Goal: Task Accomplishment & Management: Complete application form

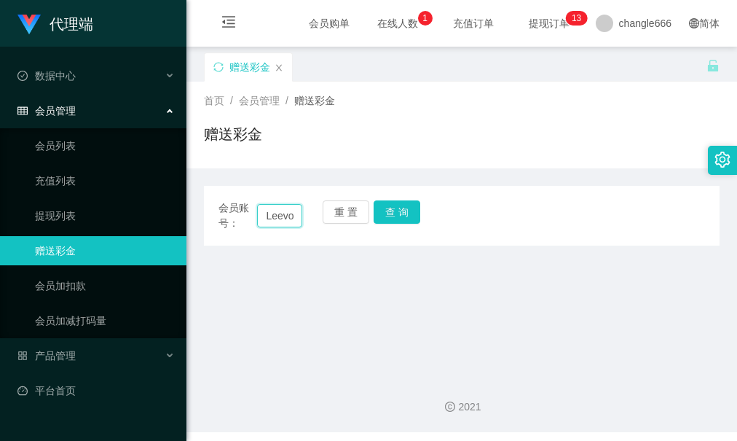
click at [286, 225] on input "Leevoonfu" at bounding box center [279, 215] width 44 height 23
click at [408, 217] on button "查 询" at bounding box center [397, 211] width 47 height 23
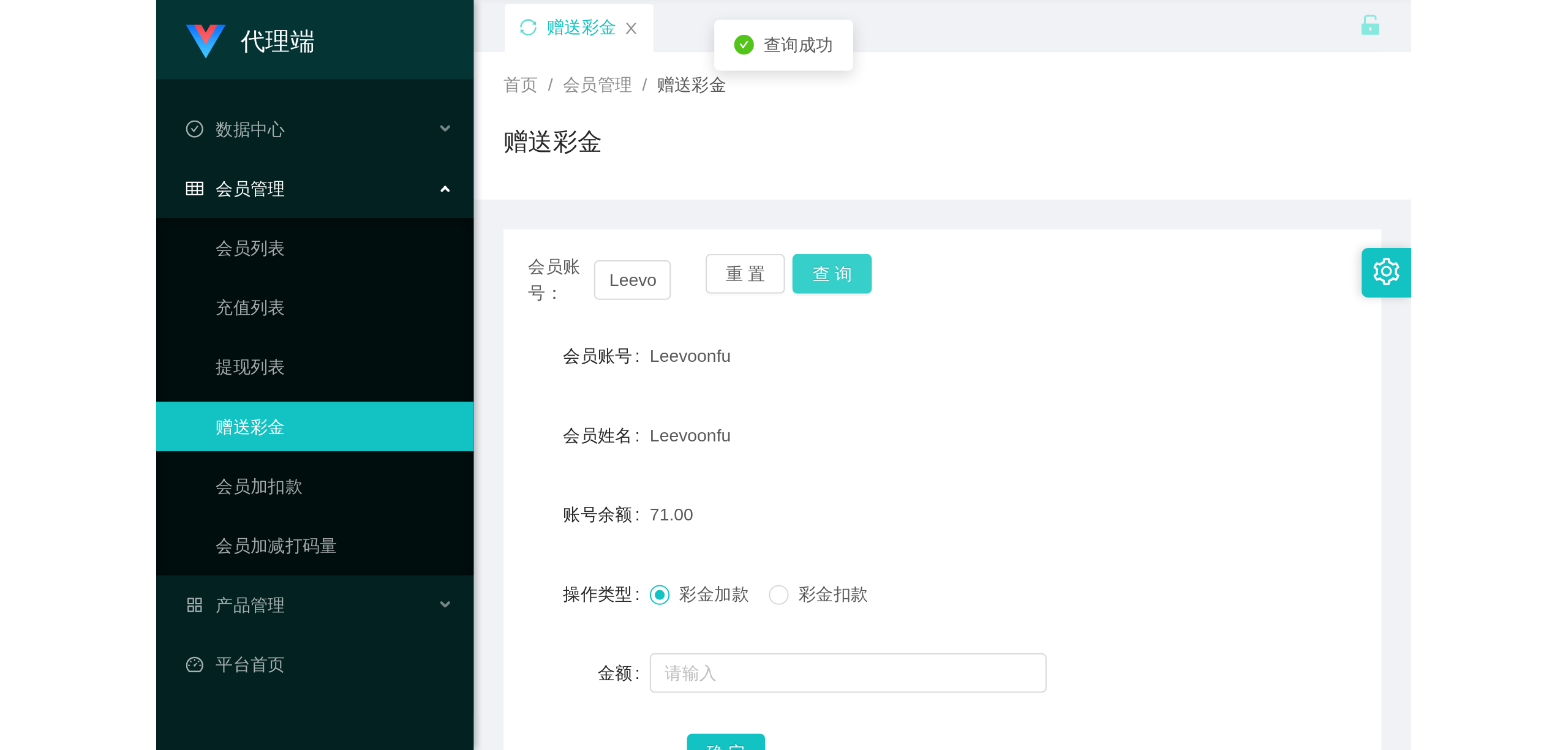
scroll to position [82, 0]
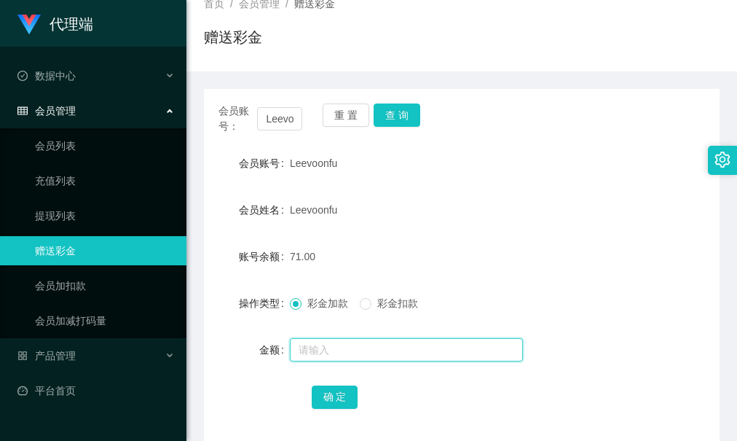
click at [350, 347] on input "text" at bounding box center [406, 349] width 233 height 23
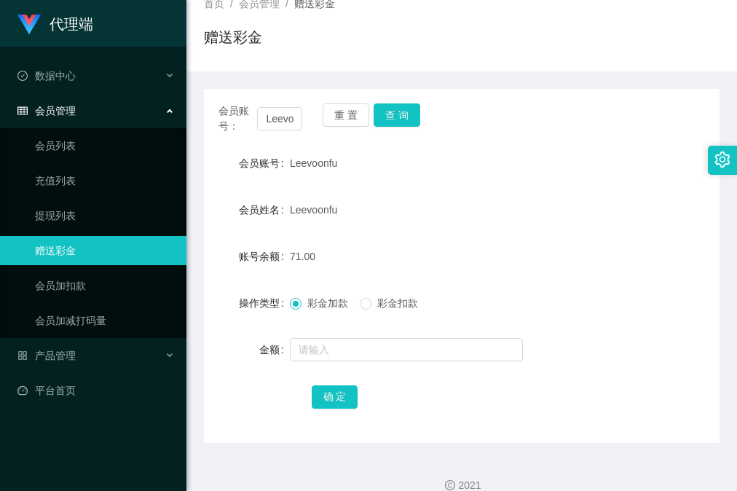
drag, startPoint x: 418, startPoint y: 281, endPoint x: 420, endPoint y: 262, distance: 19.1
click at [418, 280] on form "会员账号 Leevoonfu 会员姓名 Leevoonfu 账号余额 71.00 操作类型 彩金加款 彩金扣款 金额 确 定" at bounding box center [462, 280] width 516 height 262
click at [388, 100] on div "会员账号： Leevoonfu 重 置 查 询 会员账号 Leevoonfu 会员姓名 Leevoonfu 账号余额 71.00 操作类型 彩金加款 彩金扣款…" at bounding box center [462, 266] width 516 height 354
click at [387, 108] on button "查 询" at bounding box center [397, 114] width 47 height 23
drag, startPoint x: 475, startPoint y: 283, endPoint x: 364, endPoint y: 93, distance: 220.3
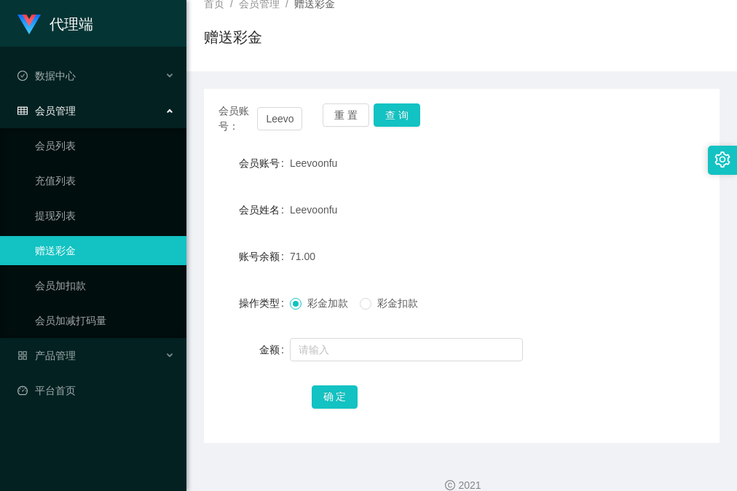
click at [475, 283] on form "会员账号 Leevoonfu 会员姓名 Leevoonfu 账号余额 71.00 操作类型 彩金加款 彩金扣款 金额 确 定" at bounding box center [462, 280] width 516 height 262
click at [402, 137] on div "会员账号： Leevoonfu 重 置 查 询 会员账号 Leevoonfu 会员姓名 Leevoonfu 账号余额 71.00 操作类型 彩金加款 彩金扣款…" at bounding box center [462, 266] width 516 height 354
click at [405, 112] on button "查 询" at bounding box center [397, 114] width 47 height 23
click at [397, 361] on div at bounding box center [440, 349] width 301 height 29
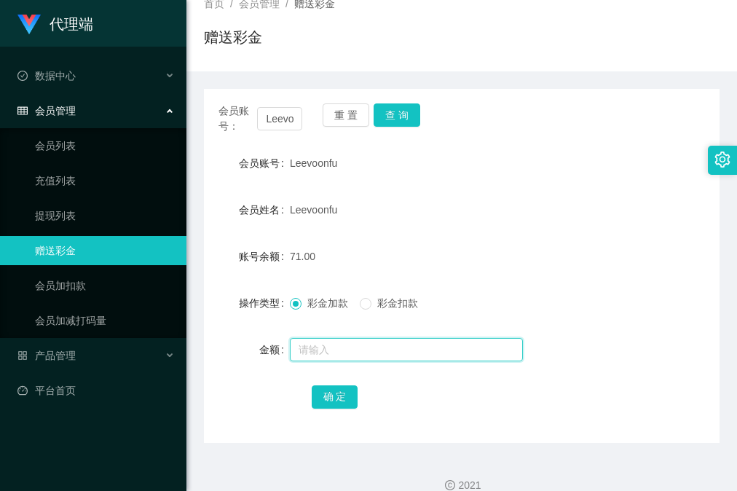
click at [412, 349] on input "text" at bounding box center [406, 349] width 233 height 23
type input "8"
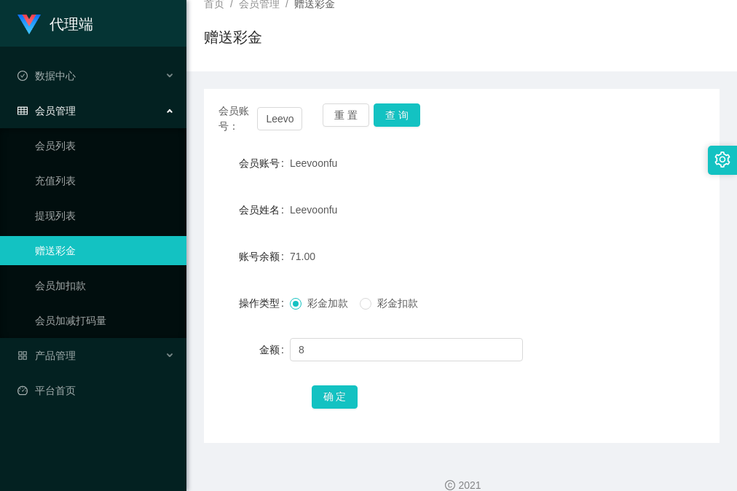
click at [357, 400] on div "确 定" at bounding box center [462, 396] width 301 height 29
click at [330, 392] on button "确 定" at bounding box center [335, 396] width 47 height 23
click at [502, 117] on div "会员账号： Leevoonfu 重 置 查 询" at bounding box center [462, 118] width 516 height 31
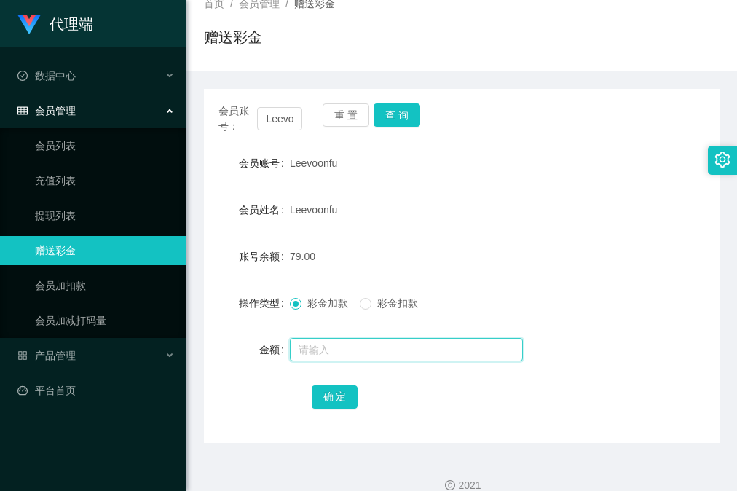
click at [317, 347] on input "text" at bounding box center [406, 349] width 233 height 23
type input "8"
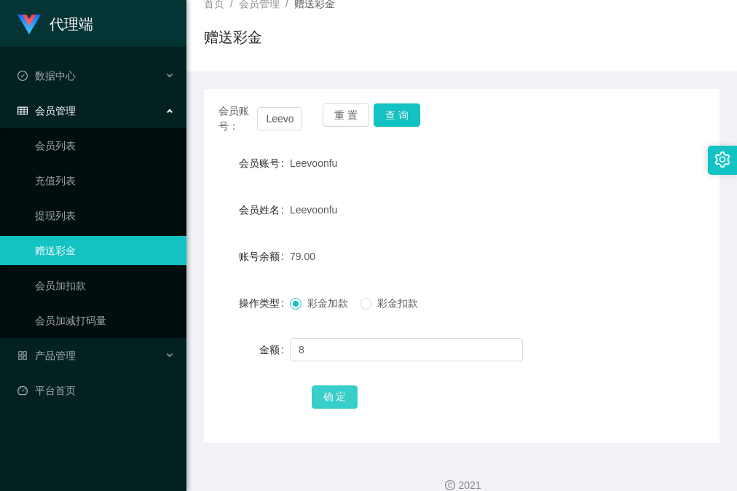
drag, startPoint x: 315, startPoint y: 389, endPoint x: 323, endPoint y: 395, distance: 10.5
click at [315, 389] on button "确 定" at bounding box center [335, 396] width 47 height 23
click at [495, 239] on form "会员账号 Leevoonfu 会员姓名 Leevoonfu 账号余额 87.00 操作类型 彩金加款 彩金扣款 金额 确 定" at bounding box center [462, 280] width 516 height 262
click at [409, 330] on form "会员账号 Leevoonfu 会员姓名 Leevoonfu 账号余额 87.00 操作类型 彩金加款 彩金扣款 金额 确 定" at bounding box center [462, 280] width 516 height 262
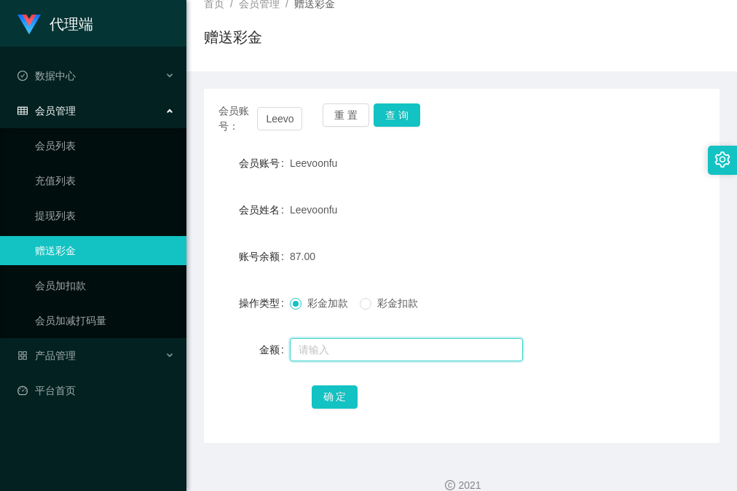
click at [400, 351] on input "text" at bounding box center [406, 349] width 233 height 23
type input "16"
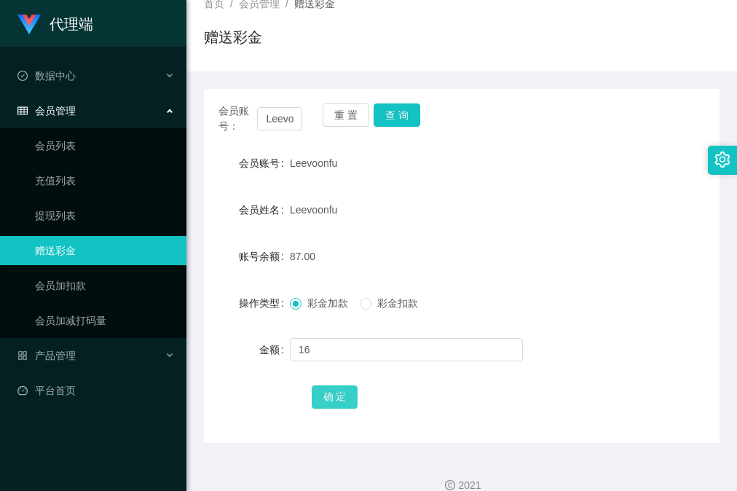
click at [324, 400] on button "确 定" at bounding box center [335, 396] width 47 height 23
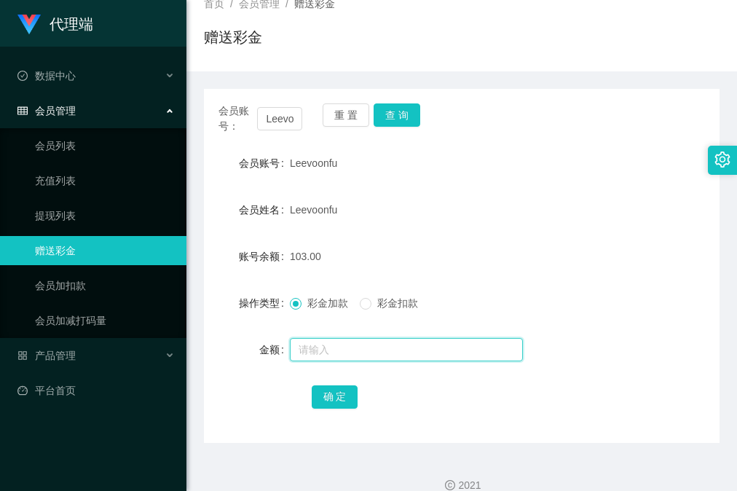
click at [382, 347] on input "text" at bounding box center [406, 349] width 233 height 23
type input "8"
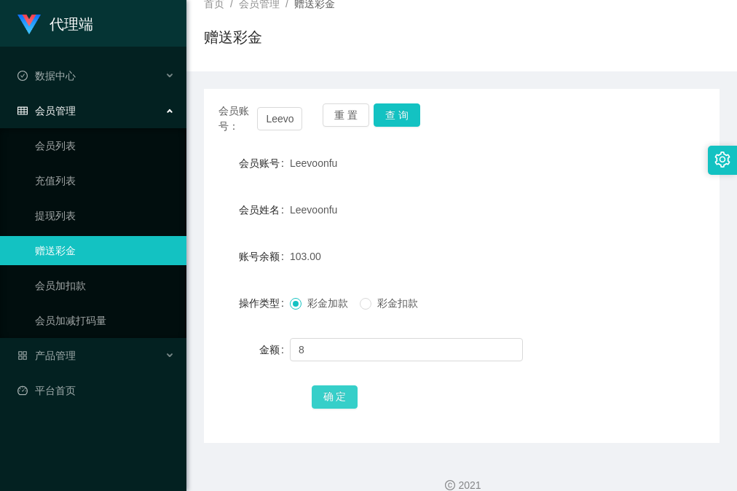
drag, startPoint x: 332, startPoint y: 395, endPoint x: 356, endPoint y: 384, distance: 26.1
click at [332, 395] on button "确 定" at bounding box center [335, 396] width 47 height 23
click at [524, 220] on div "Leevoonfu" at bounding box center [440, 209] width 301 height 29
click at [636, 163] on div "会员账号 Leevoonfu" at bounding box center [462, 163] width 516 height 29
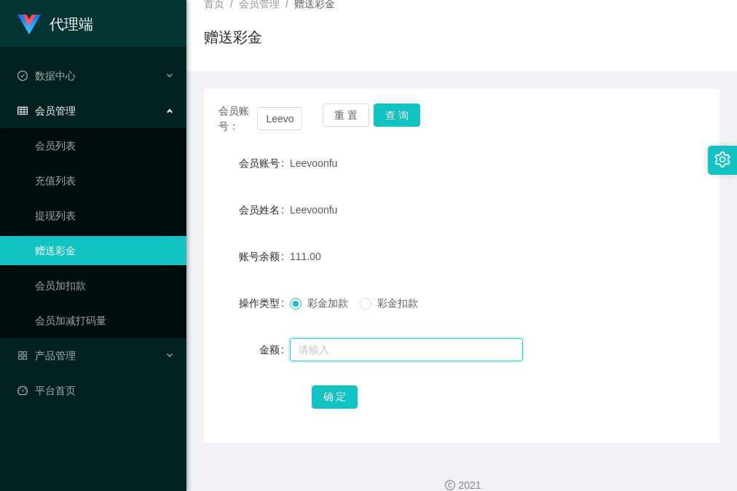
click at [353, 358] on input "text" at bounding box center [406, 349] width 233 height 23
type input "8"
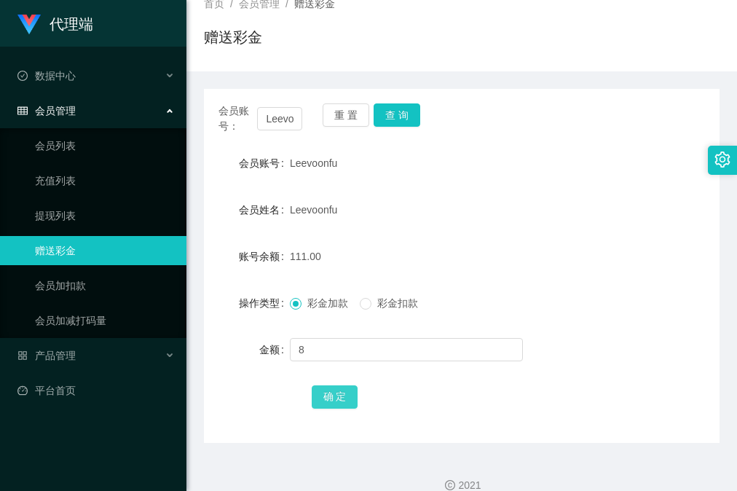
drag, startPoint x: 339, startPoint y: 395, endPoint x: 453, endPoint y: 319, distance: 137.1
click at [339, 395] on button "确 定" at bounding box center [335, 396] width 47 height 23
click at [496, 280] on form "会员账号 Leevoonfu 会员姓名 Leevoonfu 账号余额 119.00 操作类型 彩金加款 彩金扣款 金额 确 定" at bounding box center [462, 280] width 516 height 262
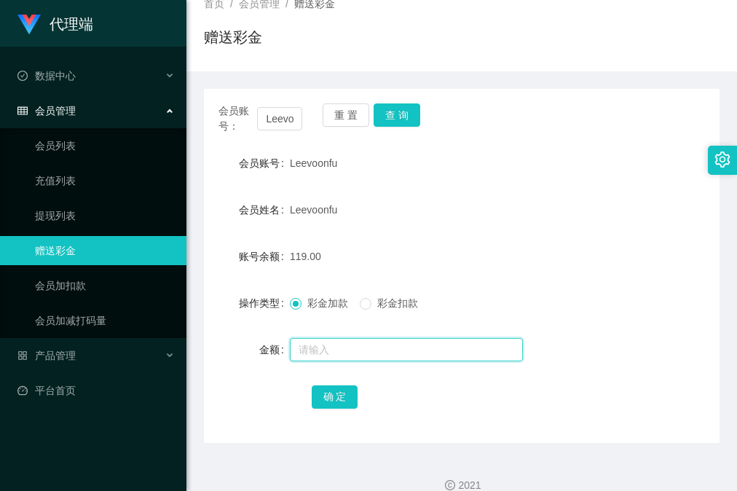
click at [382, 347] on input "text" at bounding box center [406, 349] width 233 height 23
type input "16"
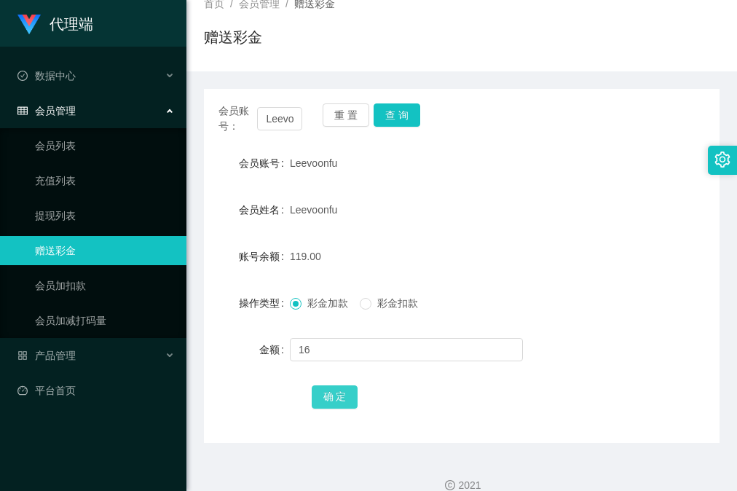
click at [344, 398] on button "确 定" at bounding box center [335, 396] width 47 height 23
click at [486, 280] on form "会员账号 Leevoonfu 会员姓名 Leevoonfu 账号余额 135.00 操作类型 彩金加款 彩金扣款 金额 确 定" at bounding box center [462, 280] width 516 height 262
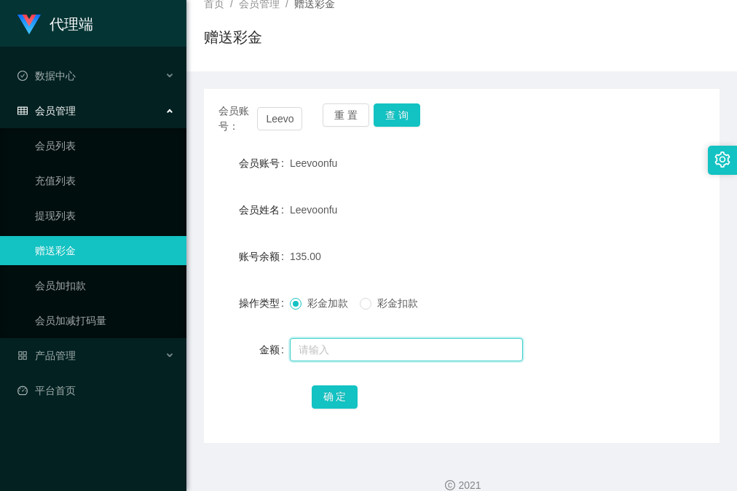
click at [336, 357] on input "text" at bounding box center [406, 349] width 233 height 23
type input "8"
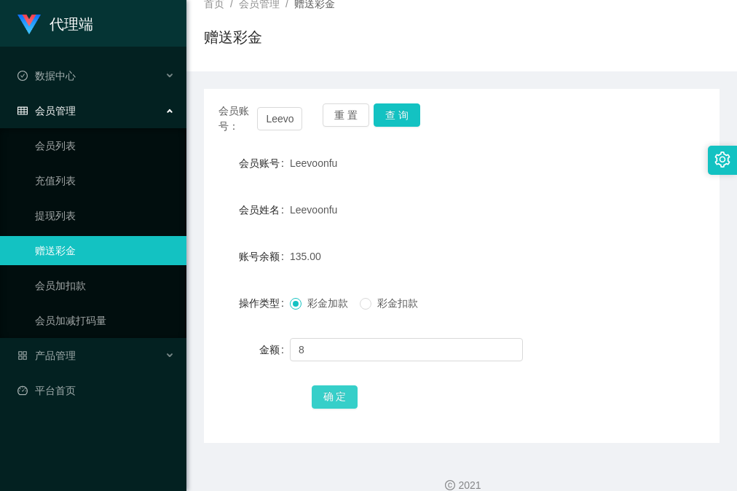
click at [333, 397] on button "确 定" at bounding box center [335, 396] width 47 height 23
click at [465, 272] on form "会员账号 Leevoonfu 会员姓名 Leevoonfu 账号余额 143.00 操作类型 彩金加款 彩金扣款 金额 确 定" at bounding box center [462, 280] width 516 height 262
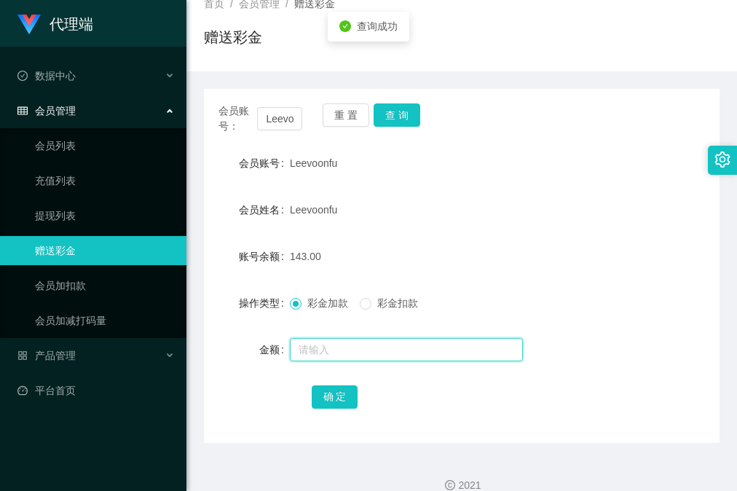
click at [415, 350] on input "text" at bounding box center [406, 349] width 233 height 23
type input "8"
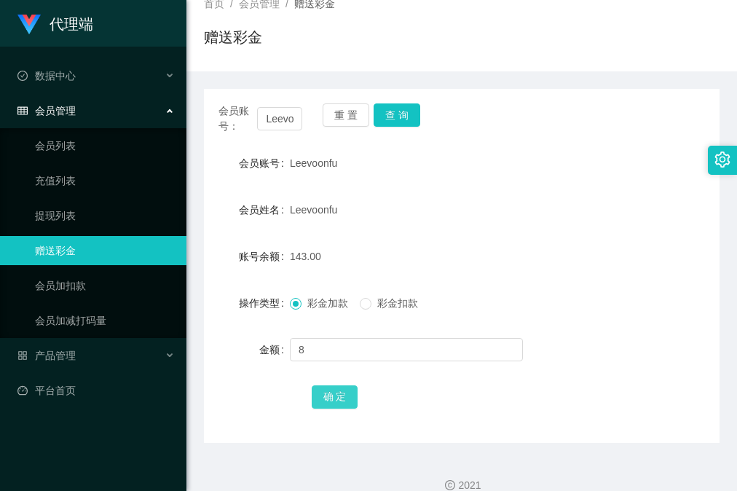
click at [333, 398] on button "确 定" at bounding box center [335, 396] width 47 height 23
click at [392, 111] on button "查 询" at bounding box center [397, 114] width 47 height 23
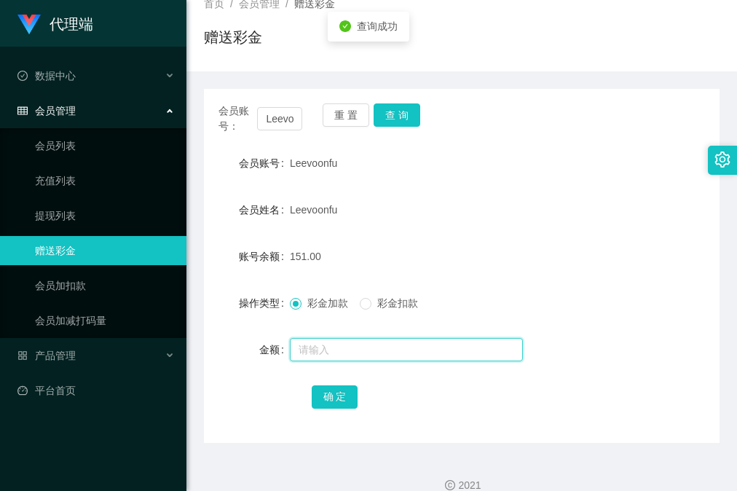
click at [320, 352] on input "text" at bounding box center [406, 349] width 233 height 23
type input "8"
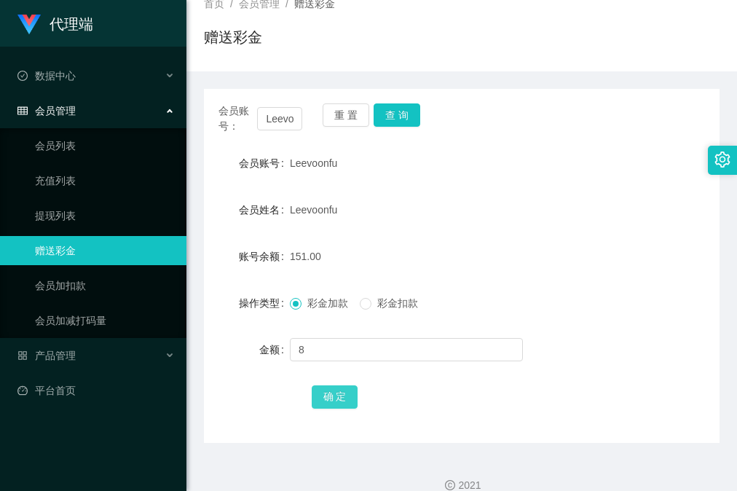
drag, startPoint x: 327, startPoint y: 398, endPoint x: 336, endPoint y: 396, distance: 8.9
click at [327, 400] on button "确 定" at bounding box center [335, 396] width 47 height 23
click at [451, 271] on form "会员账号 Leevoonfu 会员姓名 Leevoonfu 账号余额 159.00 操作类型 彩金加款 彩金扣款 金额 确 定" at bounding box center [462, 280] width 516 height 262
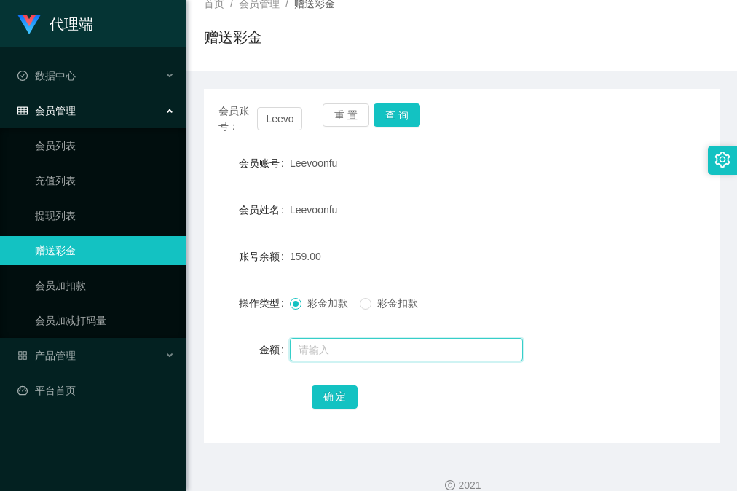
click at [326, 344] on input "text" at bounding box center [406, 349] width 233 height 23
type input "8"
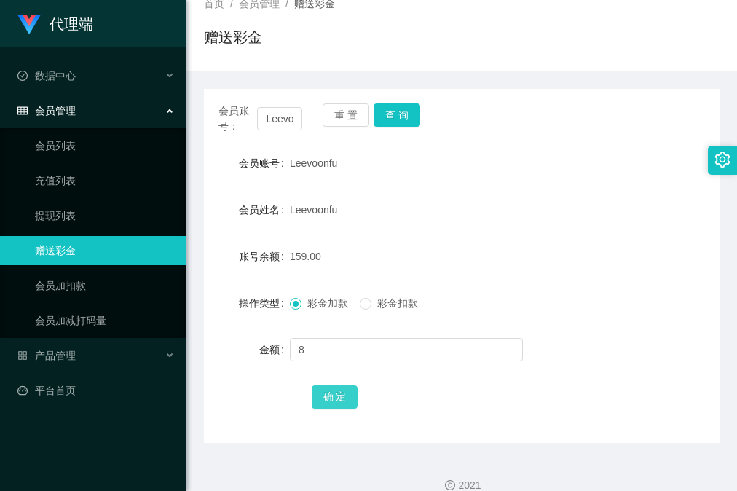
click at [348, 403] on button "确 定" at bounding box center [335, 396] width 47 height 23
click at [496, 291] on div "彩金加款 彩金扣款" at bounding box center [440, 302] width 301 height 29
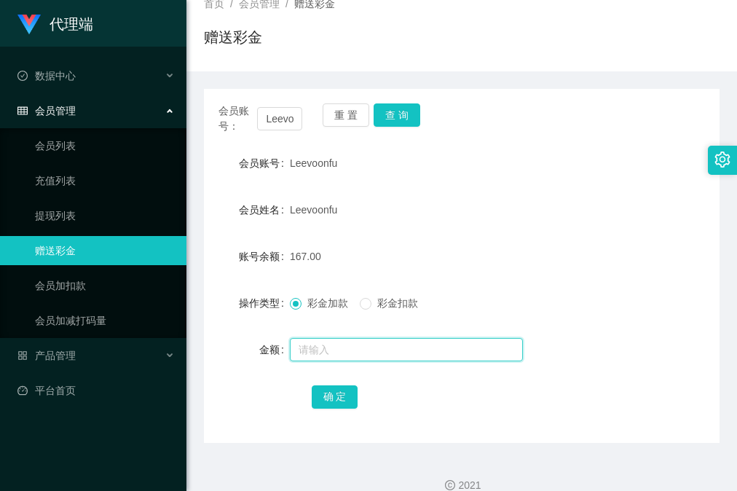
click at [428, 352] on input "text" at bounding box center [406, 349] width 233 height 23
type input "8"
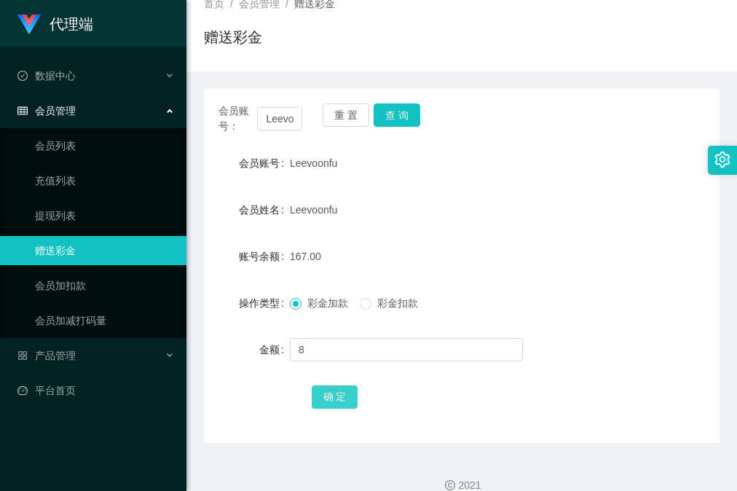
click at [347, 395] on button "确 定" at bounding box center [335, 396] width 47 height 23
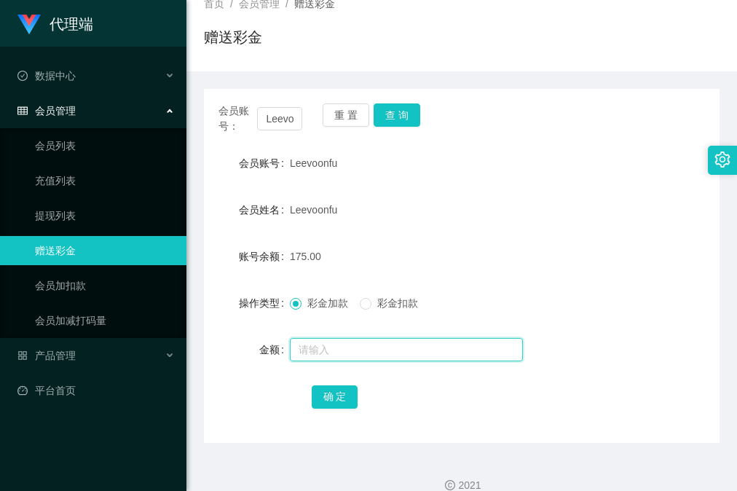
click at [435, 350] on input "text" at bounding box center [406, 349] width 233 height 23
type input "8"
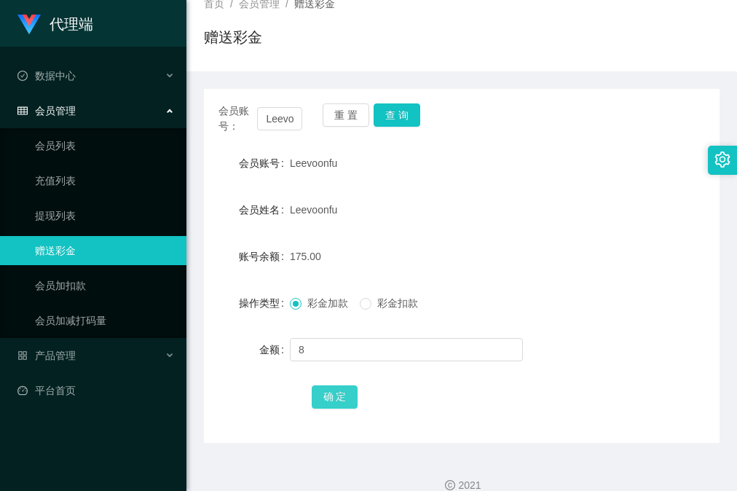
drag, startPoint x: 355, startPoint y: 386, endPoint x: 347, endPoint y: 392, distance: 9.9
click at [352, 388] on button "确 定" at bounding box center [335, 396] width 47 height 23
click at [502, 286] on form "会员账号 Leevoonfu 会员姓名 Leevoonfu 账号余额 183.00 操作类型 彩金加款 彩金扣款 金额 确 定" at bounding box center [462, 280] width 516 height 262
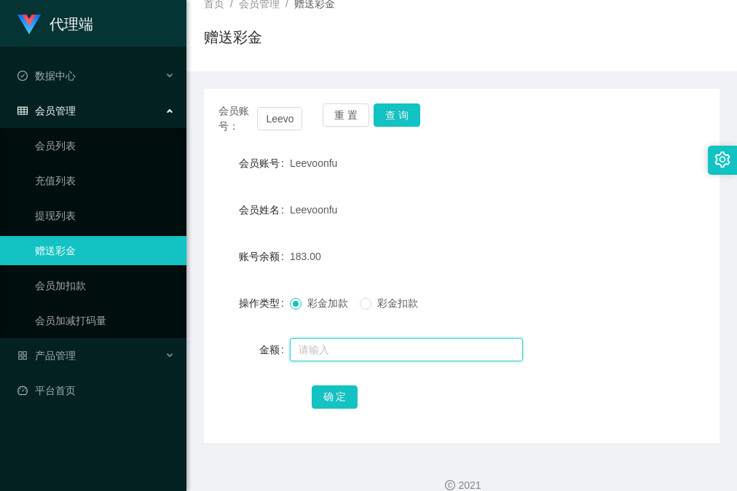
click at [429, 356] on input "text" at bounding box center [406, 349] width 233 height 23
type input "8"
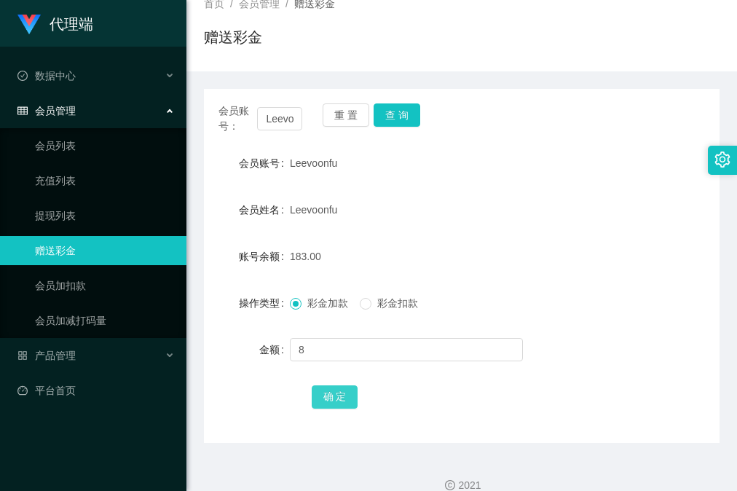
click at [344, 393] on button "确 定" at bounding box center [335, 396] width 47 height 23
click at [396, 125] on button "查 询" at bounding box center [397, 114] width 47 height 23
click at [400, 114] on button "查 询" at bounding box center [397, 114] width 47 height 23
click at [441, 167] on div "Leevoonfu" at bounding box center [440, 163] width 301 height 29
click at [405, 122] on button "查 询" at bounding box center [397, 114] width 47 height 23
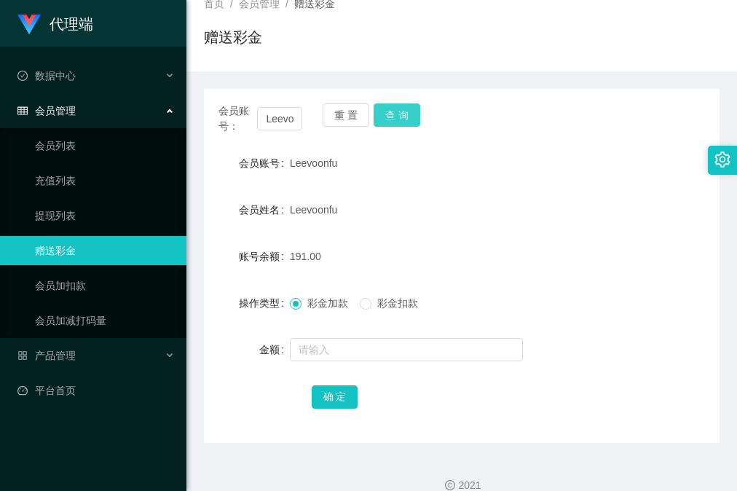
click at [403, 117] on button "查 询" at bounding box center [397, 114] width 47 height 23
click at [507, 132] on div "会员账号： Leevoonfu 重 置 查 询" at bounding box center [462, 118] width 516 height 31
drag, startPoint x: 371, startPoint y: 210, endPoint x: 379, endPoint y: 202, distance: 10.8
click at [373, 210] on div "Leevoonfu" at bounding box center [440, 209] width 301 height 29
click at [395, 127] on div "重 置 查 询" at bounding box center [365, 118] width 84 height 31
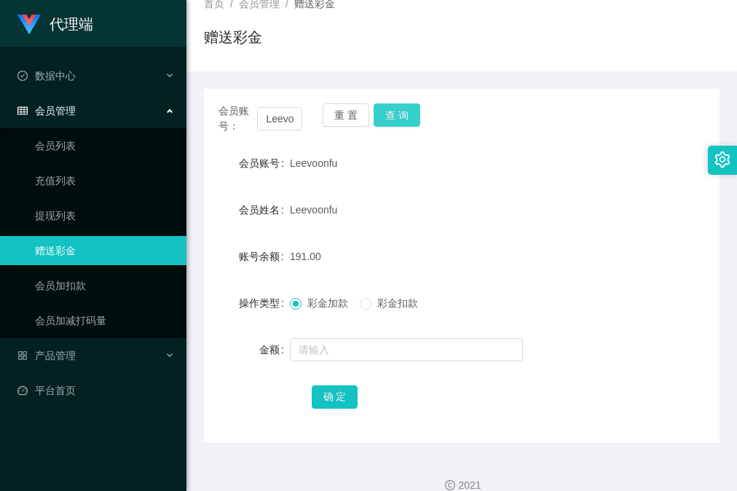
click at [402, 114] on button "查 询" at bounding box center [397, 114] width 47 height 23
drag, startPoint x: 437, startPoint y: 67, endPoint x: 505, endPoint y: 32, distance: 76.9
click at [438, 65] on div "首页 / 会员管理 / 赠送彩金 / 赠送彩金" at bounding box center [461, 28] width 550 height 87
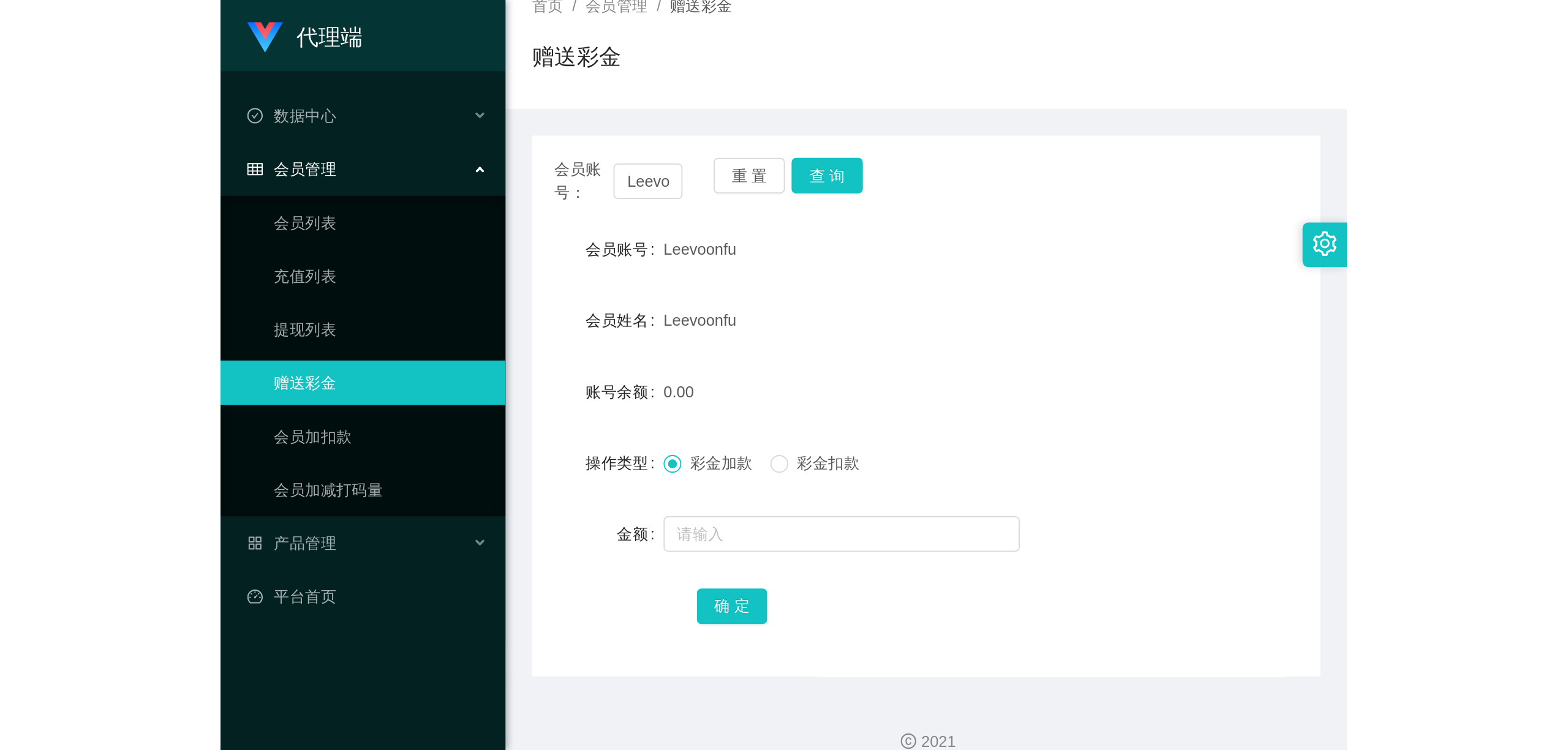
scroll to position [0, 0]
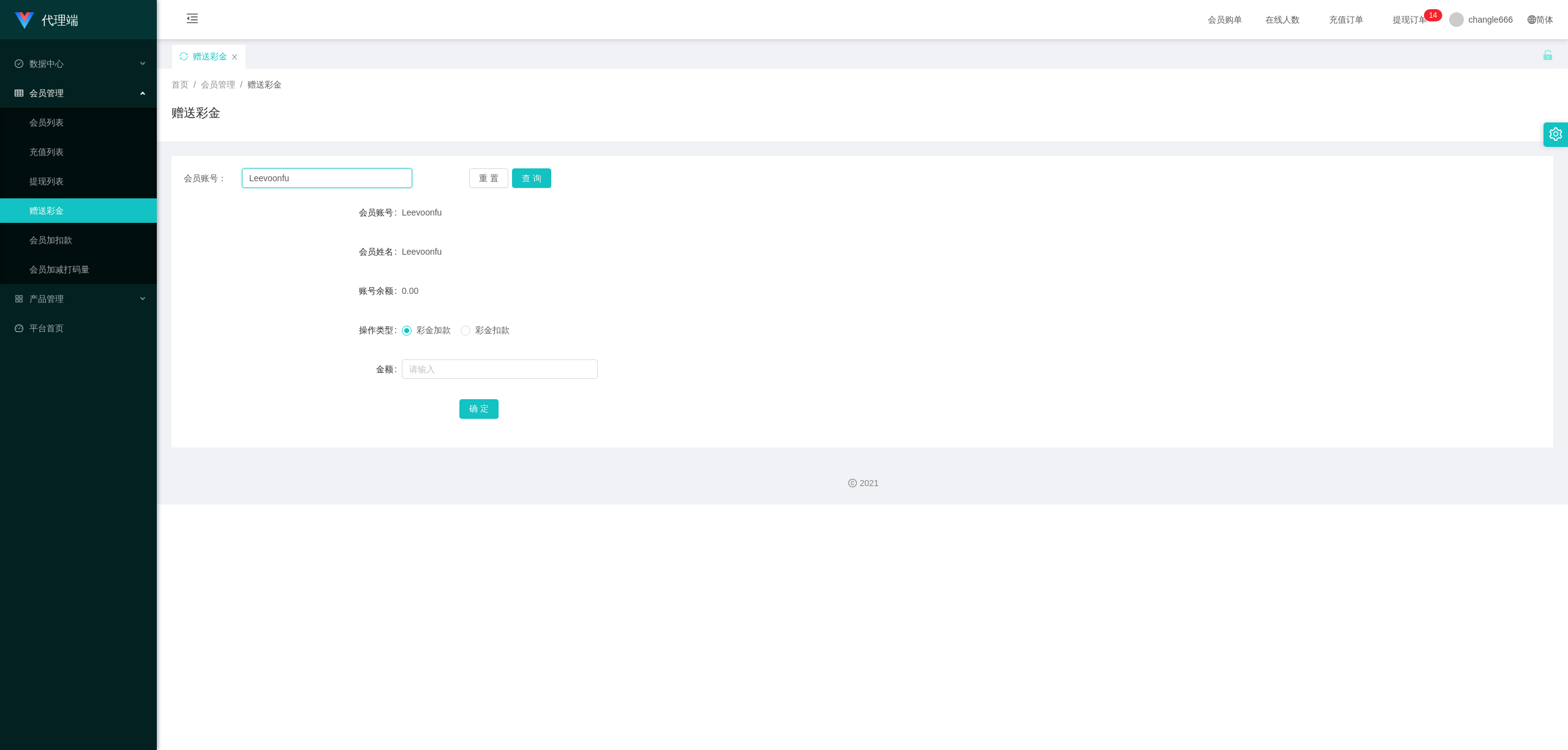
click at [295, 182] on input "Leevoonfu" at bounding box center [327, 177] width 170 height 19
click at [53, 182] on link "提现列表" at bounding box center [88, 181] width 118 height 24
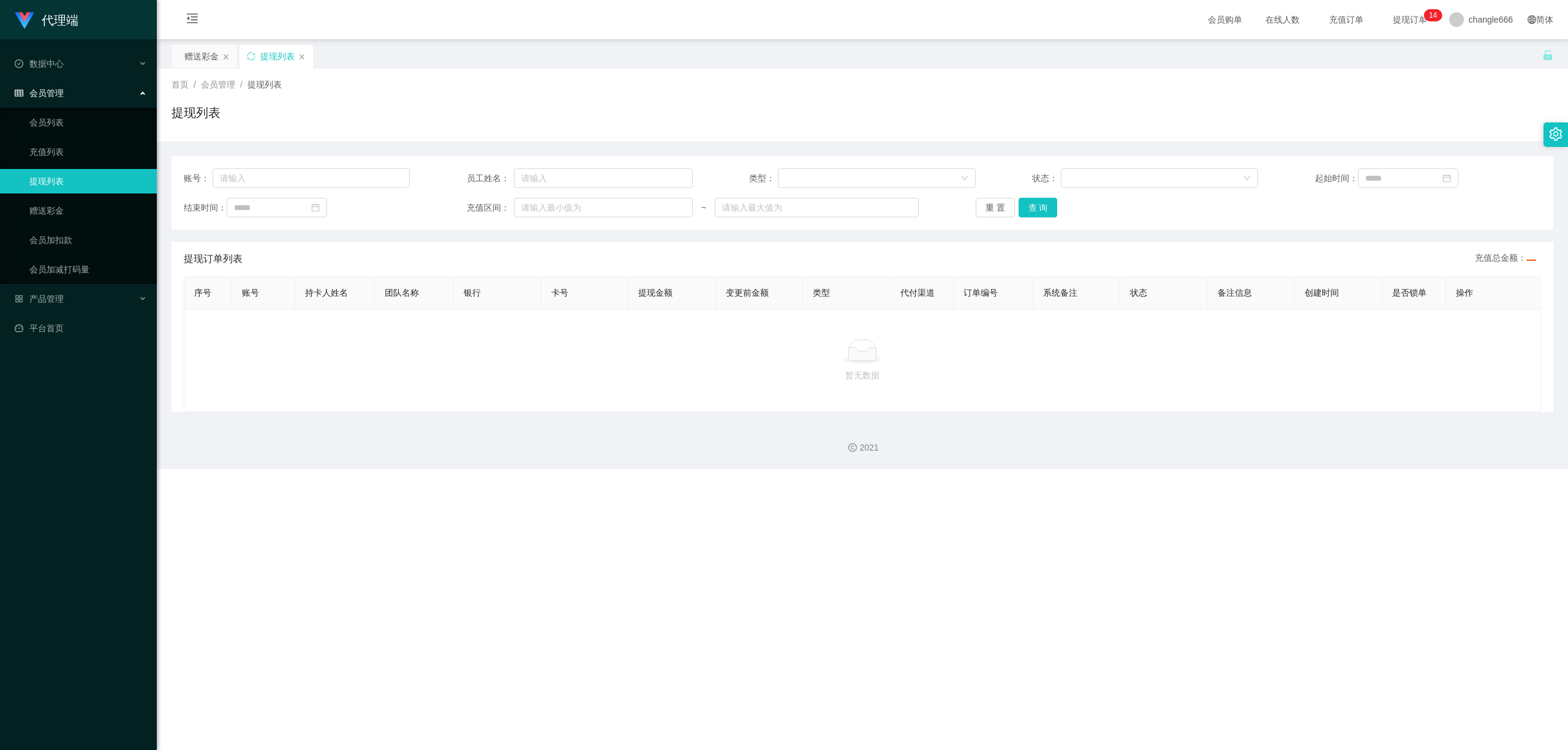
click at [269, 165] on div "账号： 员工姓名： 类型： 状态： 起始时间： 结束时间： 充值区间： ~ 重 置 查 询" at bounding box center [862, 193] width 1382 height 73
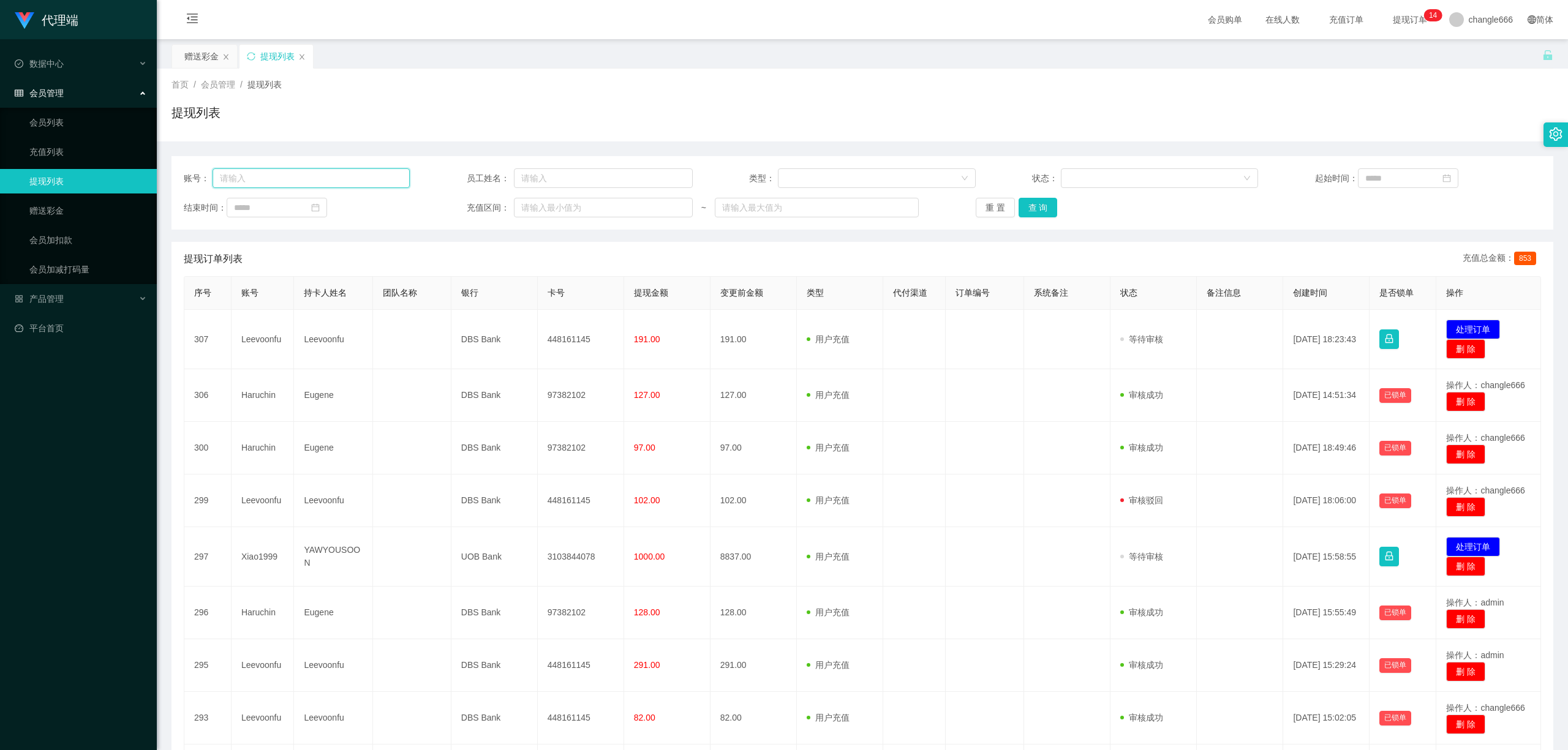
click at [274, 175] on input "text" at bounding box center [311, 177] width 198 height 19
paste input "Leevoonfu"
type input "Leevoonfu"
click at [1050, 209] on button "查 询" at bounding box center [1038, 207] width 40 height 19
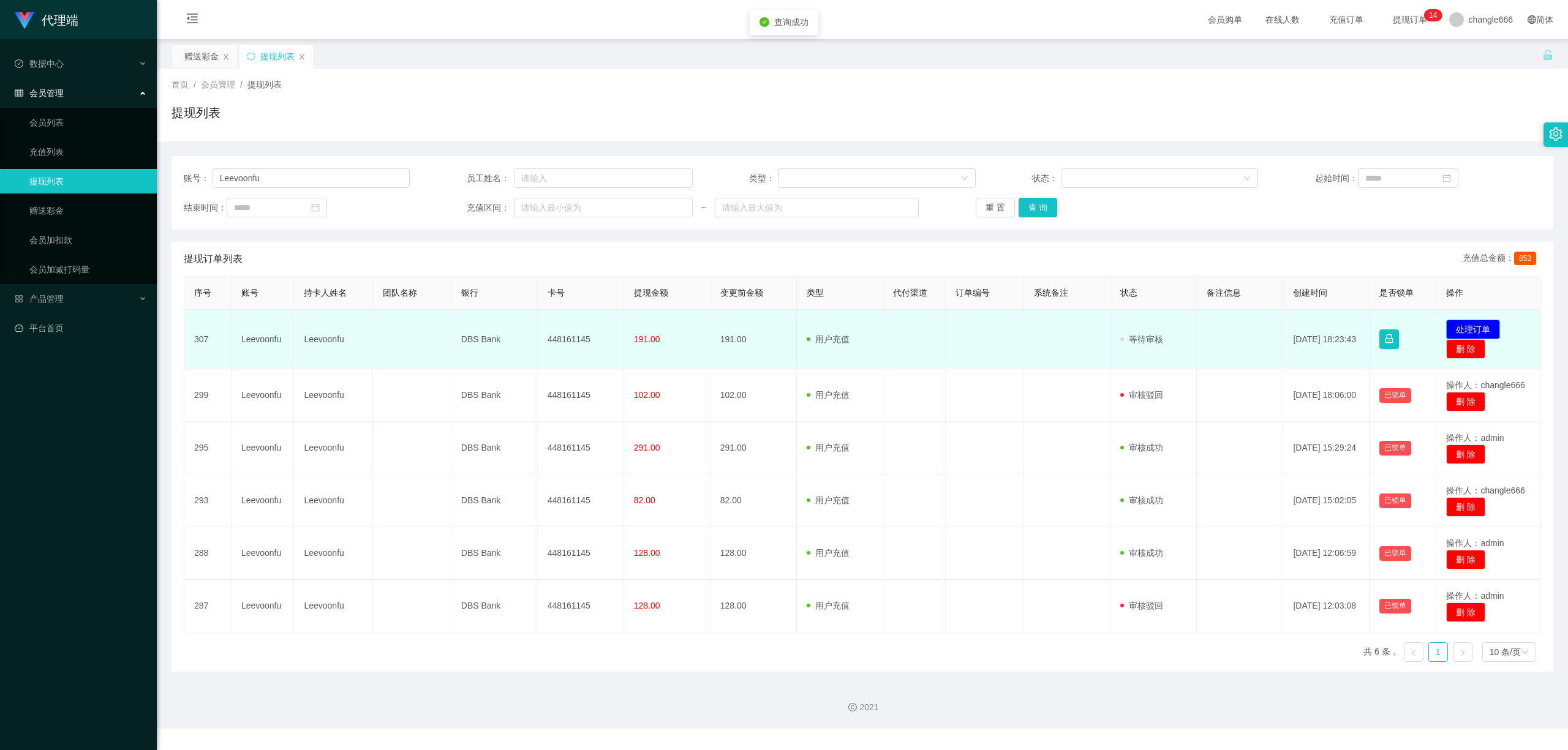
click at [1181, 321] on button "处理订单" at bounding box center [1473, 329] width 54 height 19
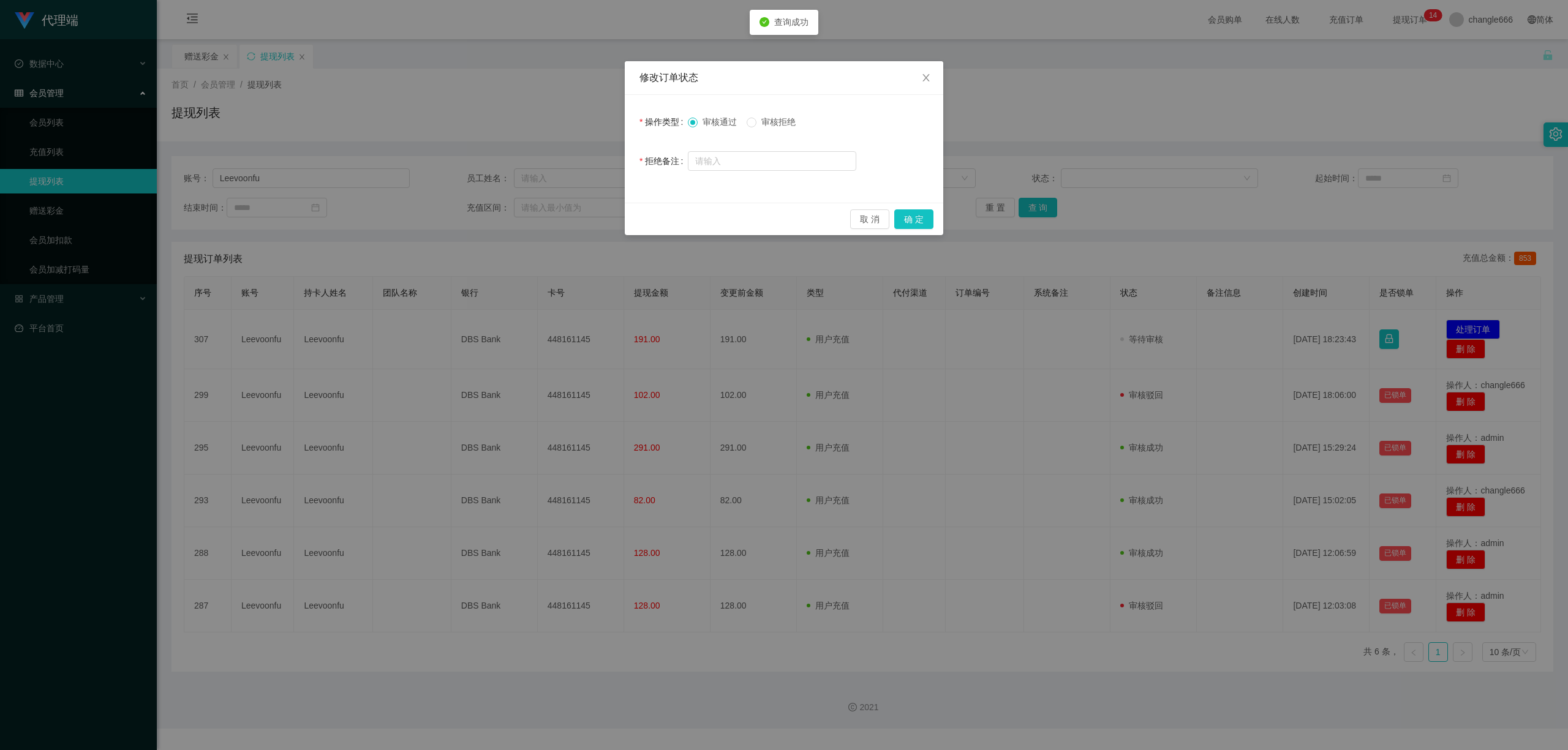
click at [772, 124] on span "审核拒绝" at bounding box center [778, 122] width 44 height 10
click at [743, 166] on input "text" at bounding box center [772, 161] width 168 height 19
type input "系"
type input "zuix"
type input "尊"
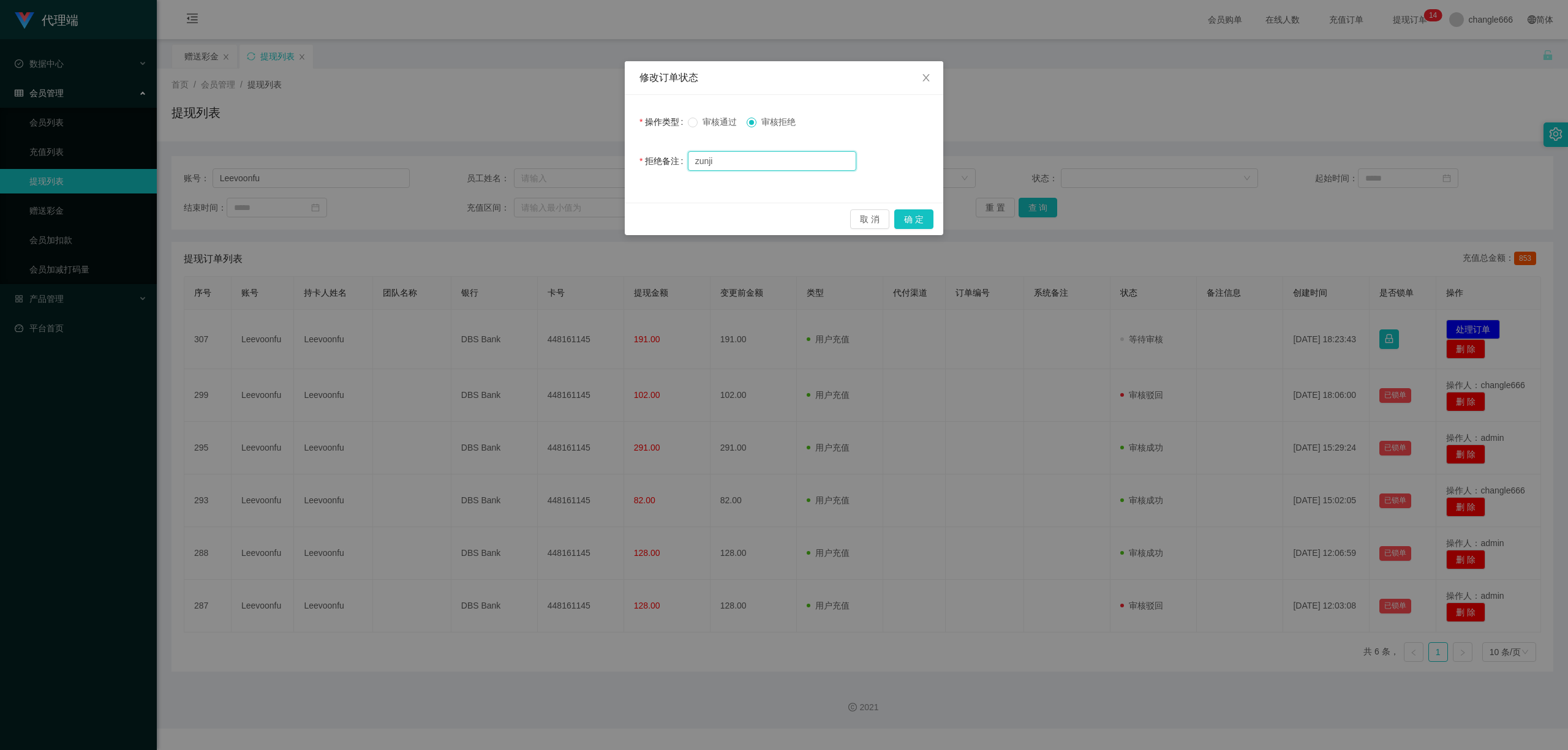
type input "zunjin"
type input "zhun"
type input "尊敬的客户，系统检查到您"
type input "您"
type input "你"
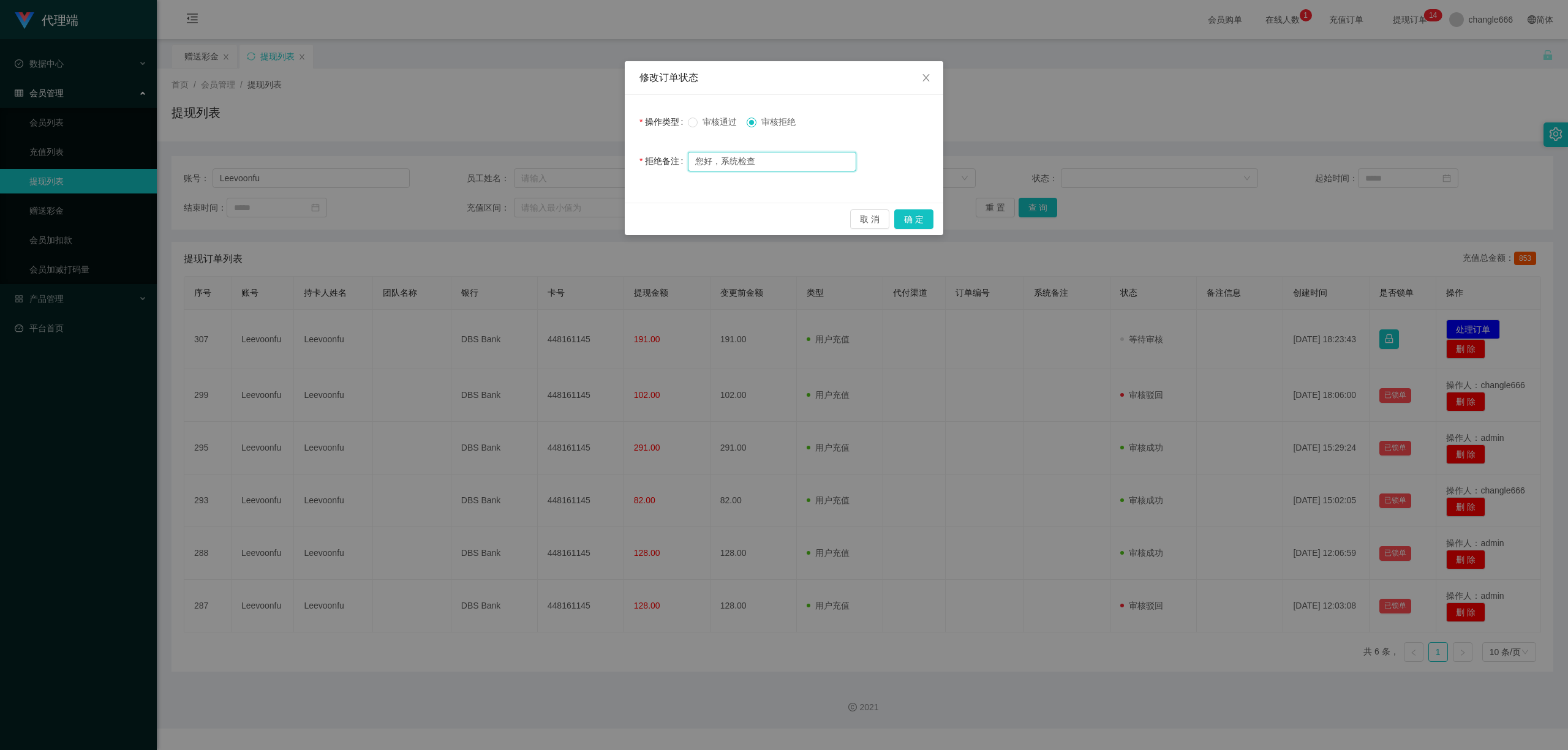
type input "您好，系统检"
type input "您"
type input "您好，系统"
type input "洗"
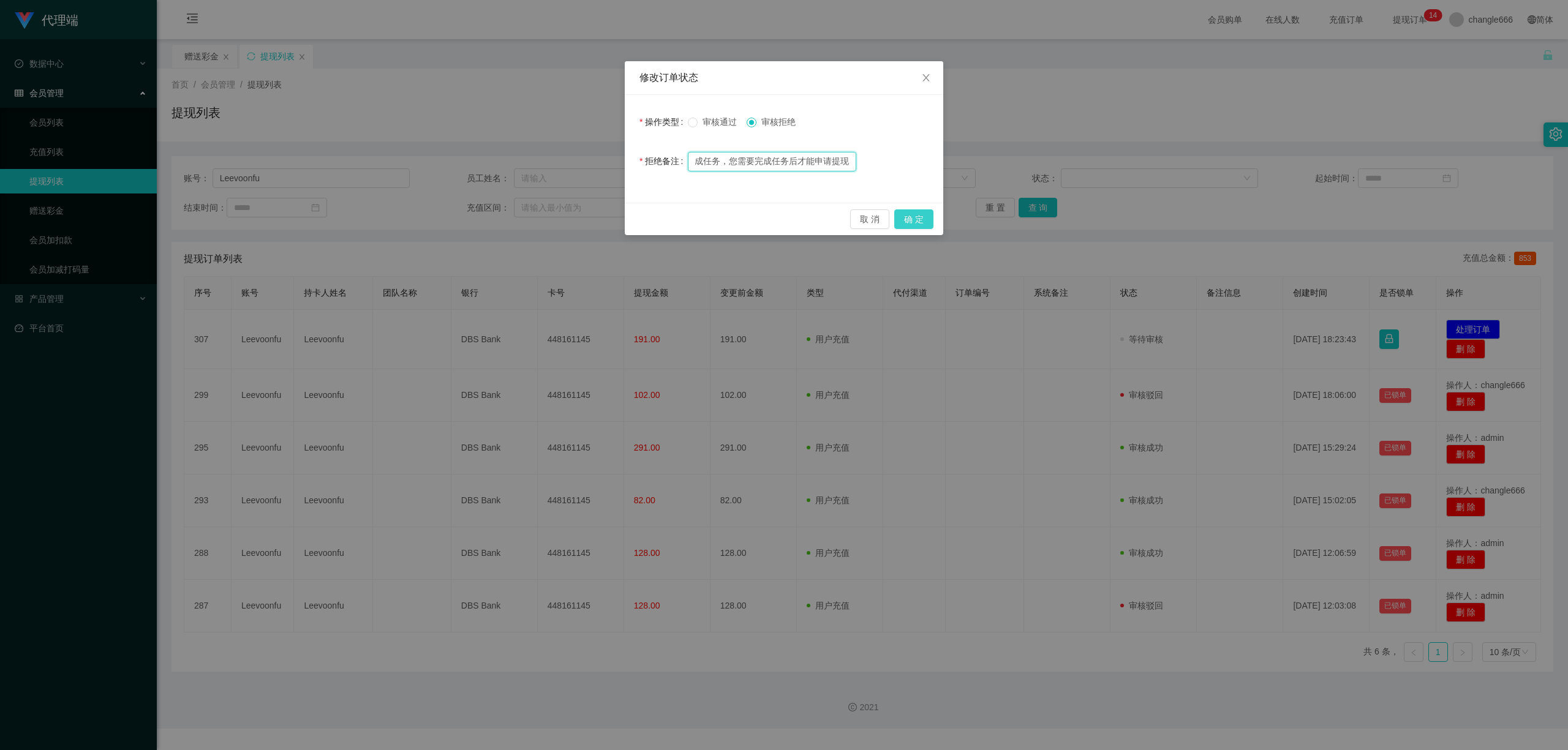
type input "您好，检测到您竞抢未完成任务，您需要完成任务后才能申请提现"
click at [924, 218] on button "确 定" at bounding box center [914, 219] width 40 height 19
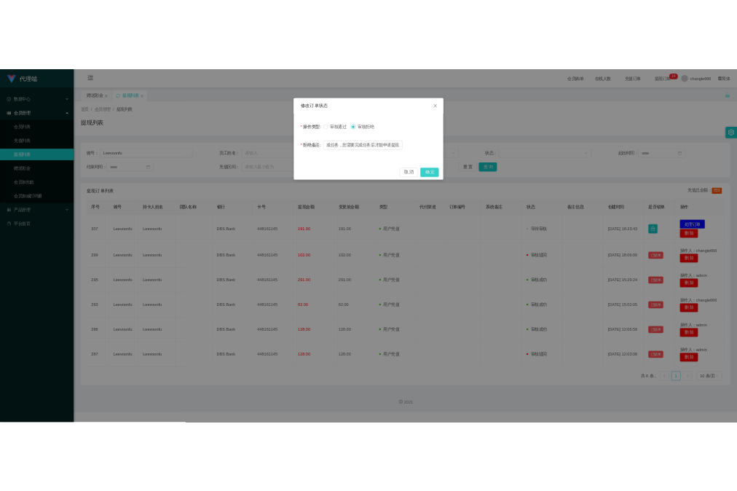
scroll to position [0, 0]
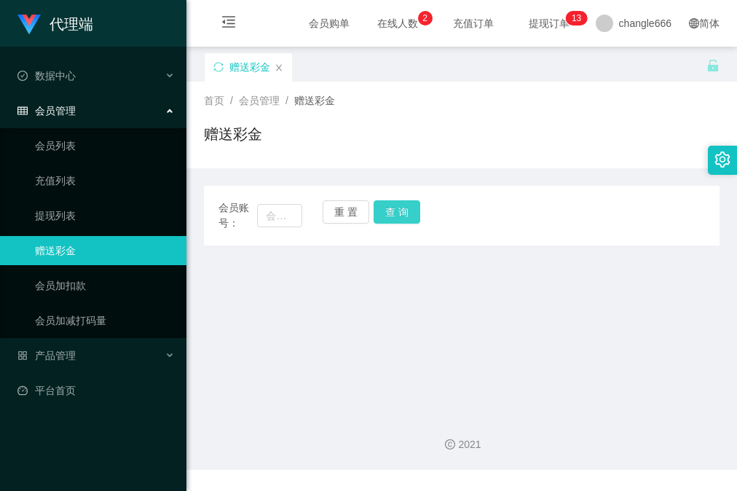
click at [398, 211] on button "查 询" at bounding box center [397, 211] width 47 height 23
click at [400, 213] on button "查 询" at bounding box center [397, 211] width 47 height 23
click at [542, 128] on div "赠送彩金" at bounding box center [462, 139] width 516 height 33
click at [274, 217] on input "text" at bounding box center [279, 215] width 44 height 23
paste input "Haruchin"
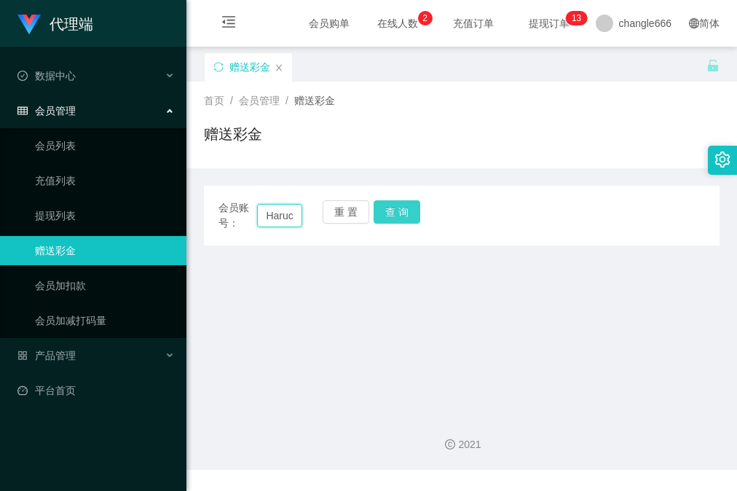
scroll to position [0, 15]
type input "Haruchin"
click at [417, 214] on button "查 询" at bounding box center [397, 211] width 47 height 23
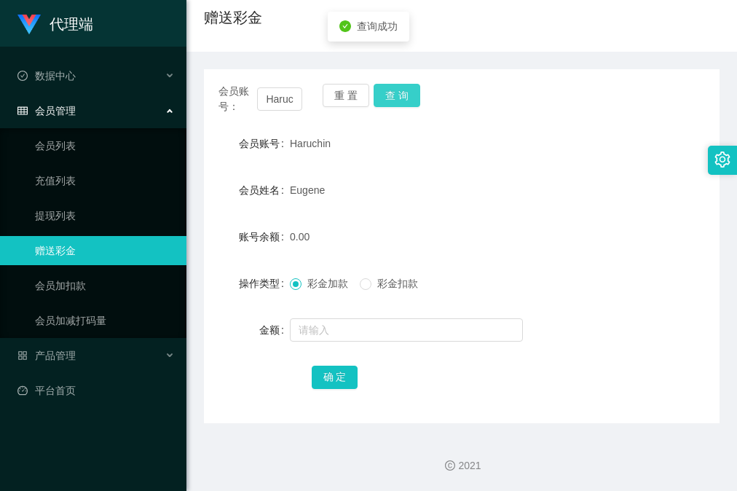
scroll to position [0, 0]
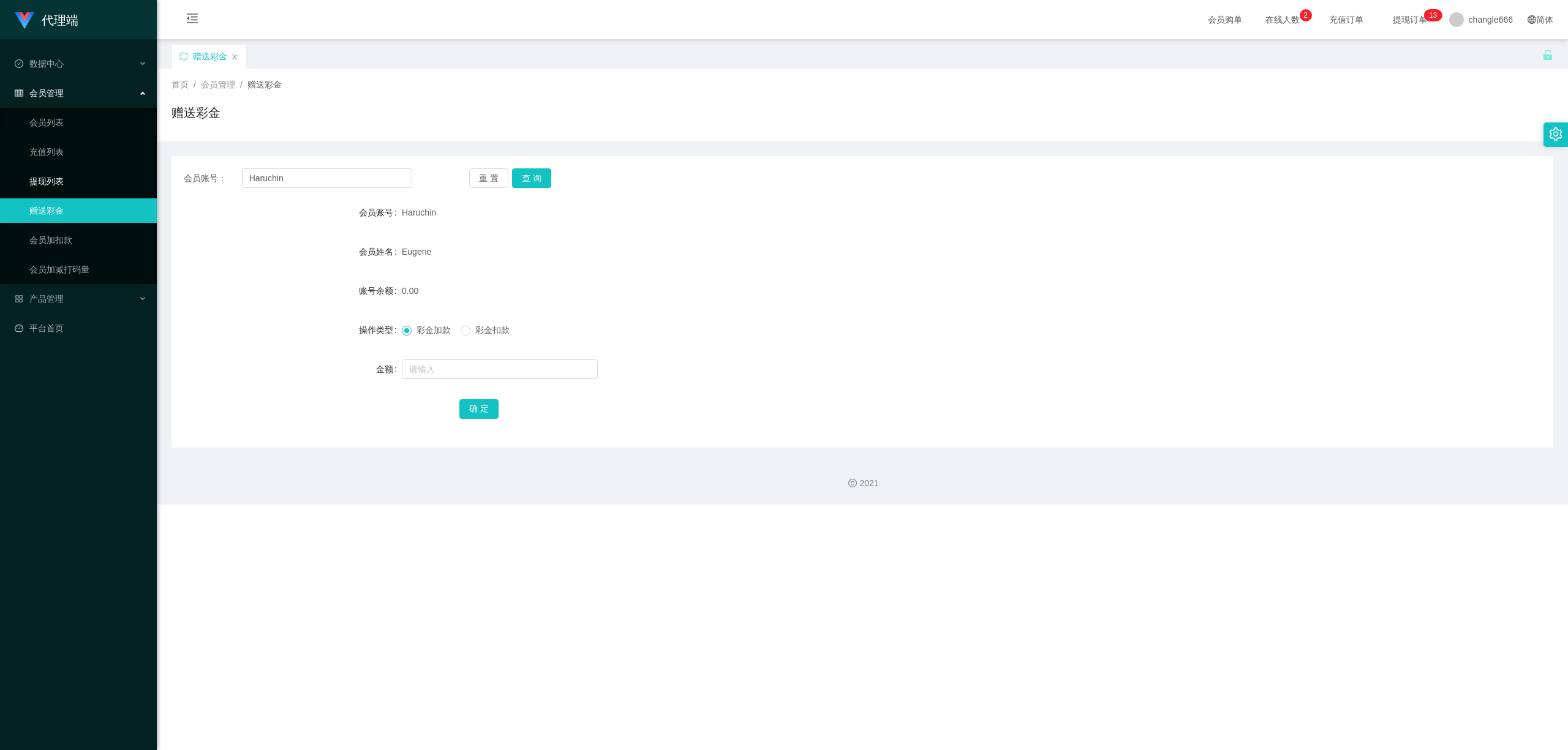
click at [60, 182] on link "提现列表" at bounding box center [88, 181] width 118 height 24
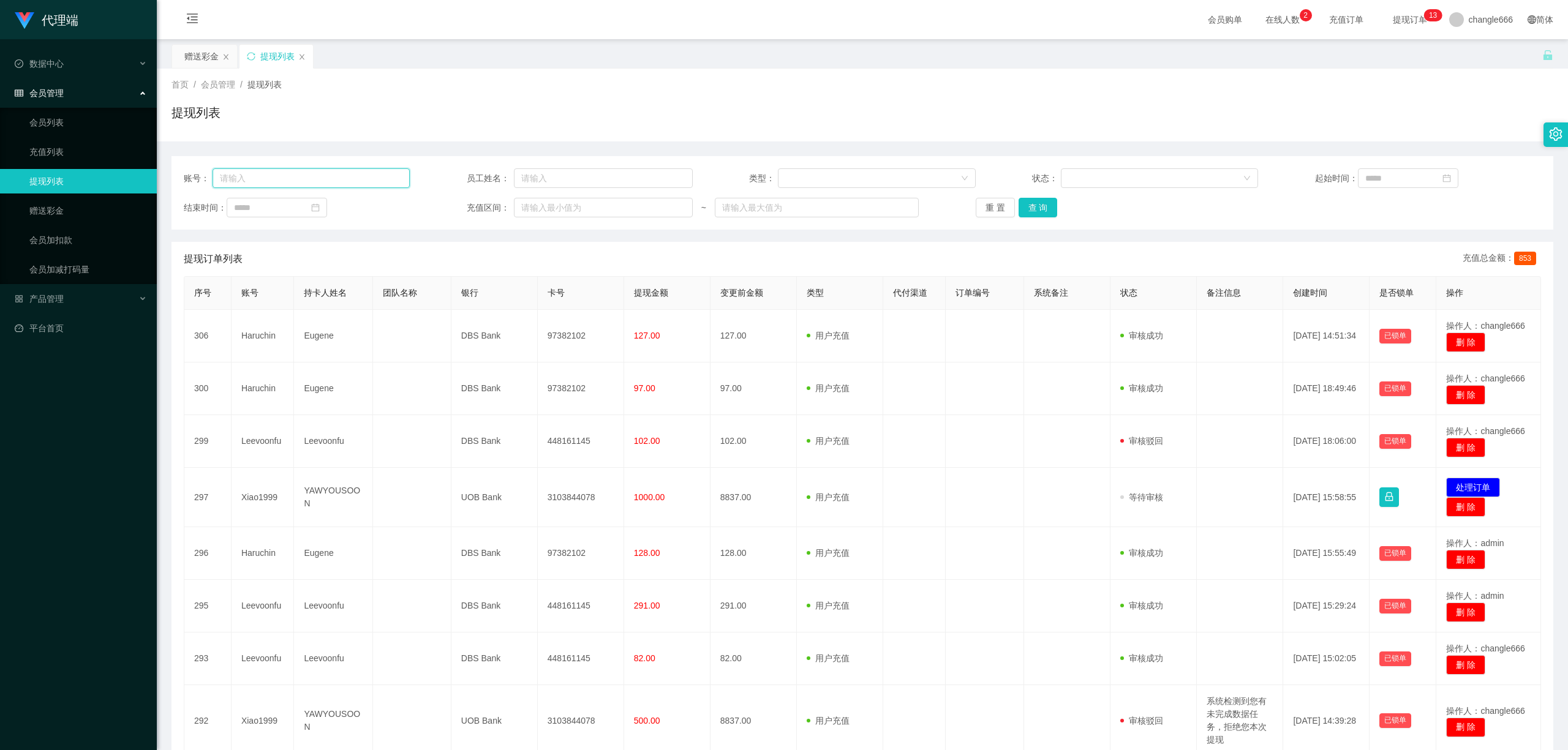
click at [289, 184] on input "text" at bounding box center [311, 177] width 198 height 19
paste input "Haruchin"
type input "Haruchin"
click at [1040, 212] on button "查 询" at bounding box center [1038, 207] width 40 height 19
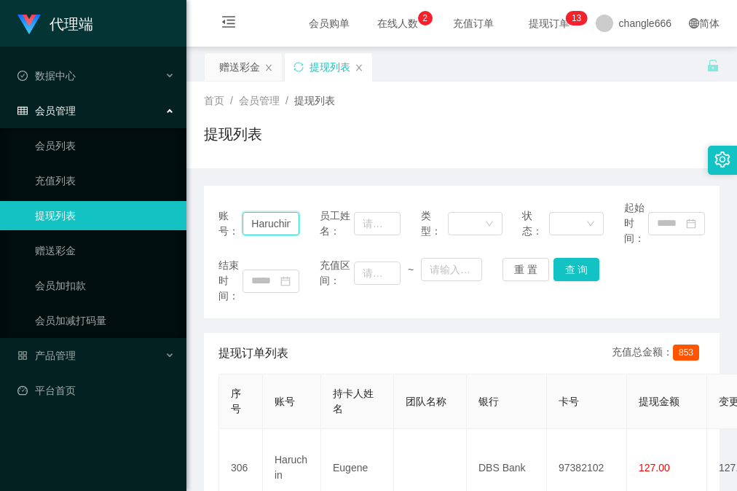
click at [275, 224] on input "Haruchin" at bounding box center [270, 223] width 57 height 23
click at [242, 79] on div "关闭左侧 关闭右侧 关闭其它 刷新页面 赠送彩金 提现列表 首页 / 会员管理 / 提现列表 / 提现列表 账号： Haruchin 员工姓名： 类型： 状态…" at bounding box center [462, 380] width 516 height 657
click at [242, 76] on div "赠送彩金" at bounding box center [239, 67] width 41 height 28
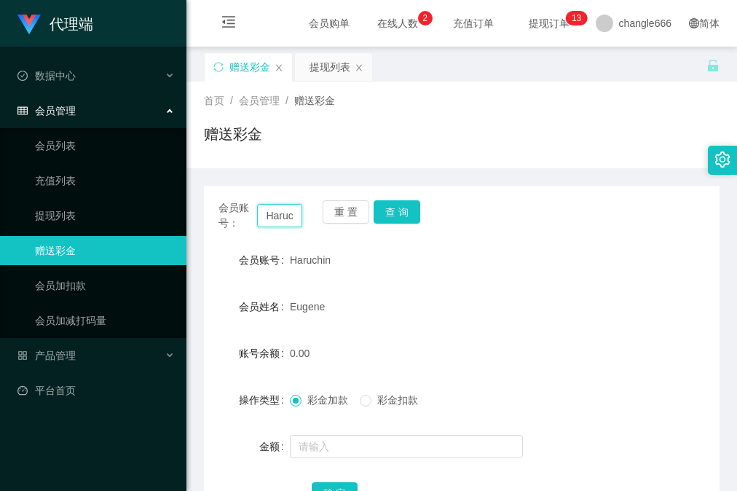
click at [284, 220] on input "Haruchin" at bounding box center [279, 215] width 44 height 23
click at [360, 446] on input "text" at bounding box center [406, 446] width 233 height 23
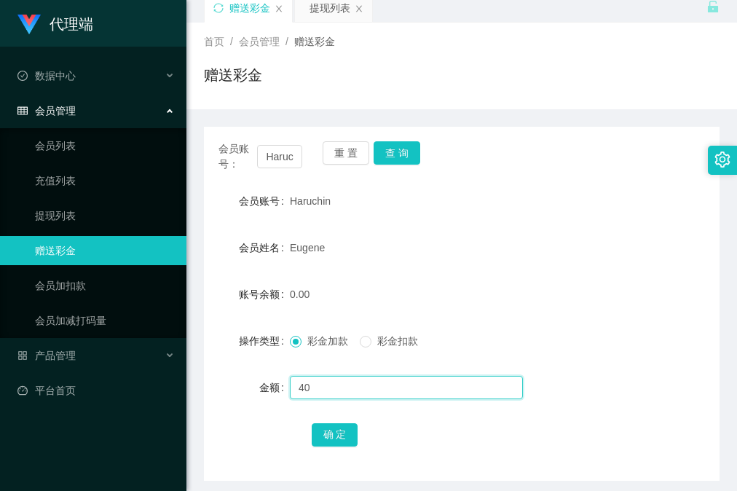
scroll to position [116, 0]
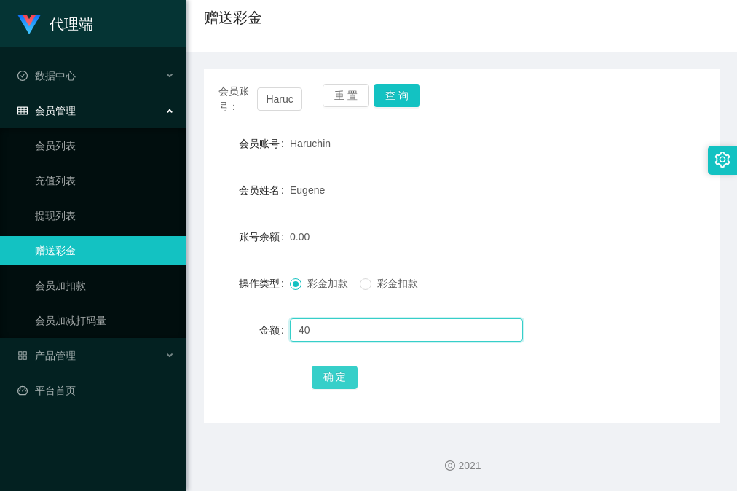
type input "40"
drag, startPoint x: 330, startPoint y: 379, endPoint x: 380, endPoint y: 339, distance: 64.2
click at [330, 379] on button "确 定" at bounding box center [335, 377] width 47 height 23
